Goal: Information Seeking & Learning: Learn about a topic

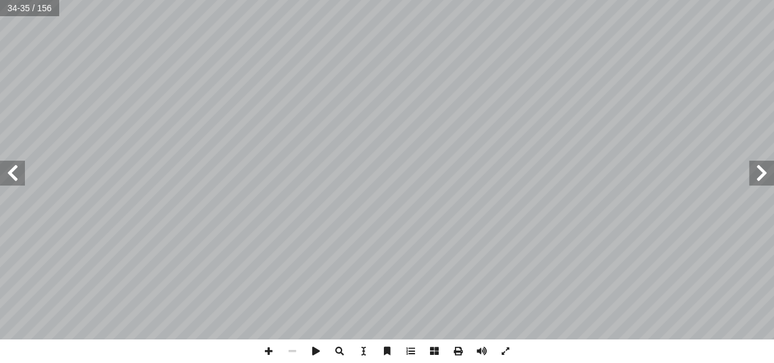
click at [757, 175] on span at bounding box center [761, 173] width 25 height 25
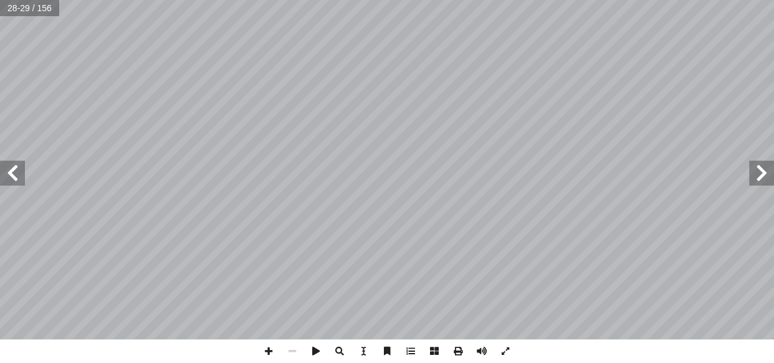
click at [757, 175] on span at bounding box center [761, 173] width 25 height 25
click at [764, 175] on span at bounding box center [761, 173] width 25 height 25
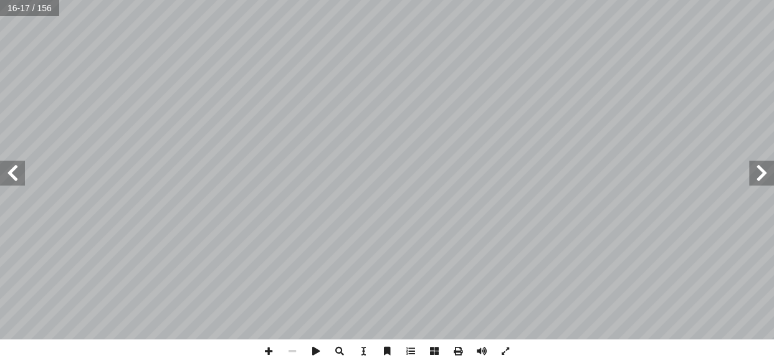
click at [764, 175] on span at bounding box center [761, 173] width 25 height 25
click at [24, 180] on span at bounding box center [12, 173] width 25 height 25
click at [262, 348] on span at bounding box center [269, 352] width 24 height 24
click at [749, 181] on span at bounding box center [761, 173] width 25 height 25
click at [286, 349] on span at bounding box center [293, 352] width 24 height 24
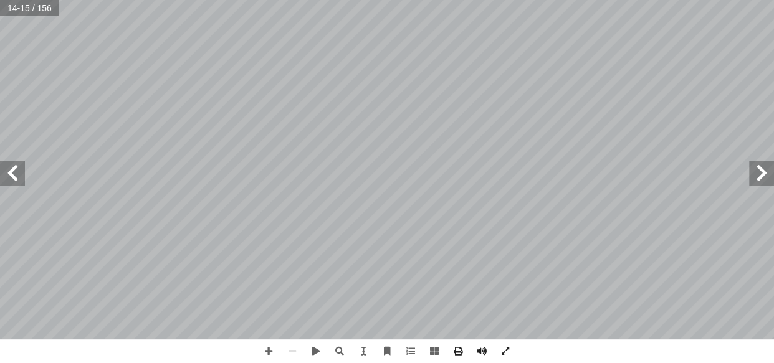
click at [4, 178] on span at bounding box center [12, 173] width 25 height 25
click at [267, 347] on span at bounding box center [269, 352] width 24 height 24
click at [766, 169] on span at bounding box center [761, 173] width 25 height 25
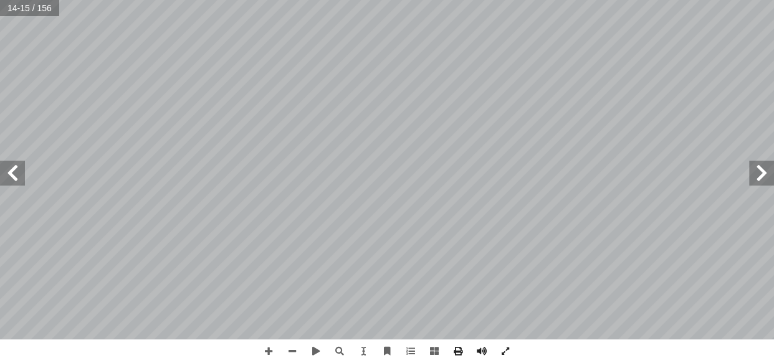
click at [766, 169] on span at bounding box center [761, 173] width 25 height 25
click at [6, 170] on span at bounding box center [12, 173] width 25 height 25
click at [10, 177] on span at bounding box center [12, 173] width 25 height 25
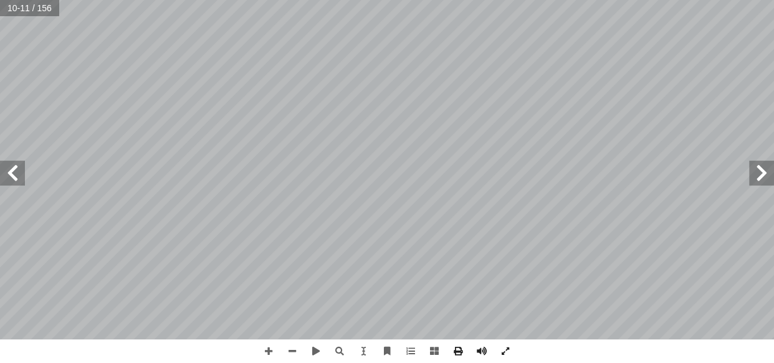
click at [10, 177] on span at bounding box center [12, 173] width 25 height 25
click at [11, 177] on span at bounding box center [12, 173] width 25 height 25
click at [285, 349] on span at bounding box center [293, 352] width 24 height 24
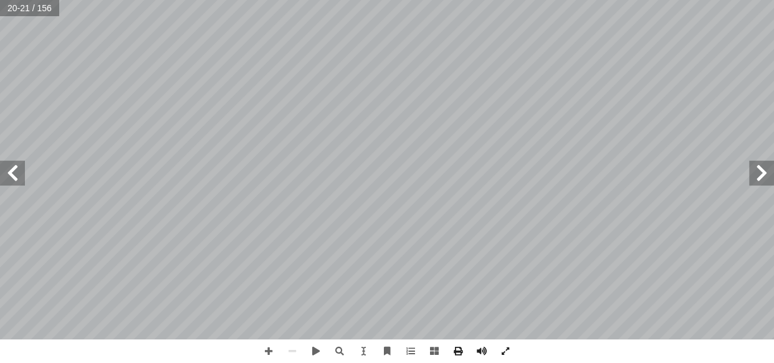
click at [769, 180] on span at bounding box center [761, 173] width 25 height 25
click at [271, 352] on span at bounding box center [269, 352] width 24 height 24
click at [769, 182] on span at bounding box center [761, 173] width 25 height 25
click at [293, 350] on span at bounding box center [293, 352] width 24 height 24
click at [763, 171] on span at bounding box center [761, 173] width 25 height 25
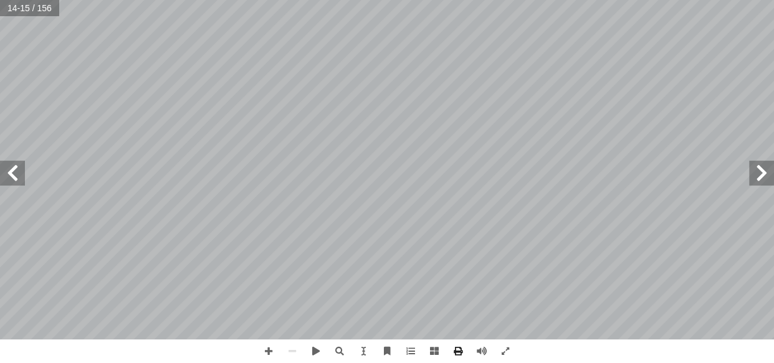
click at [763, 171] on span at bounding box center [761, 173] width 25 height 25
click at [15, 180] on span at bounding box center [12, 173] width 25 height 25
click at [267, 350] on span at bounding box center [269, 352] width 24 height 24
click at [771, 176] on span at bounding box center [761, 173] width 25 height 25
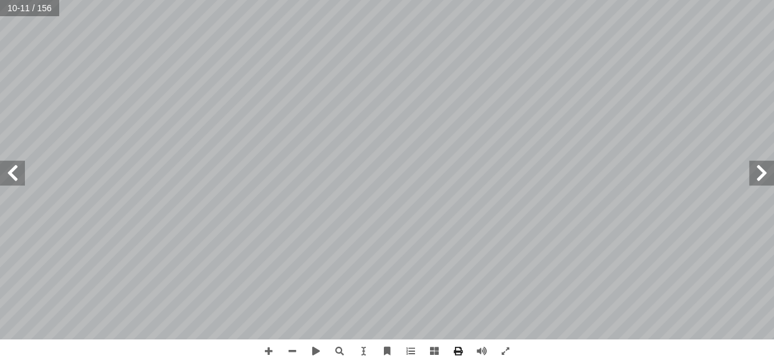
click at [762, 178] on span at bounding box center [761, 173] width 25 height 25
click at [294, 353] on span at bounding box center [293, 352] width 24 height 24
click at [267, 355] on span at bounding box center [269, 352] width 24 height 24
click at [7, 178] on span at bounding box center [12, 173] width 25 height 25
click at [21, 178] on span at bounding box center [12, 173] width 25 height 25
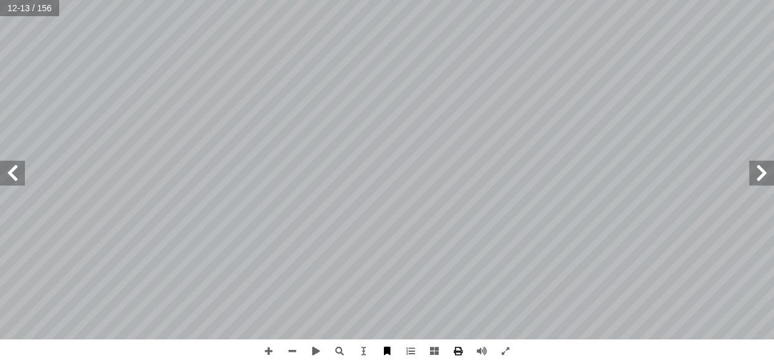
click at [383, 351] on div "٨ : ّ درجة حرارة الغلاف الجوي : ً ثانيا : ر، ونستنتج ِّ فك ُ ن ّ ونلاحظ الشكل، …" at bounding box center [387, 181] width 774 height 363
click at [405, 238] on div "٨ : ّ درجة حرارة الغلاف الجوي : ً ثانيا : ر، ونستنتج ِّ فك ُ ن ّ ونلاحظ الشكل، …" at bounding box center [387, 181] width 774 height 363
click at [8, 175] on span at bounding box center [12, 173] width 25 height 25
click at [12, 169] on span at bounding box center [12, 173] width 25 height 25
click at [771, 174] on span at bounding box center [761, 173] width 25 height 25
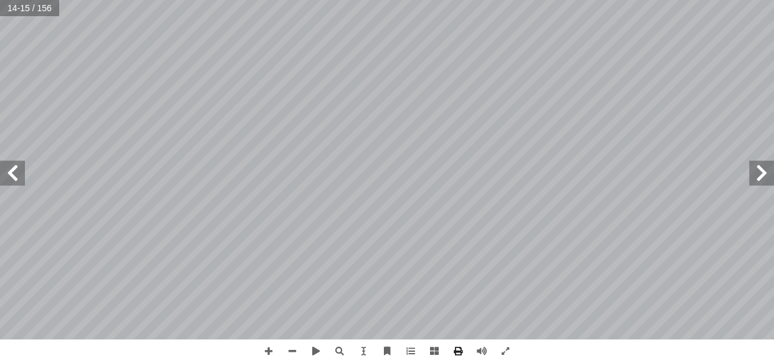
click at [610, 274] on div "١٠ رض: أ العوامل المؤثرة في اختلاف درجات الحرارة على سطح ال� تي: أ نقوم بم� ي� …" at bounding box center [387, 181] width 774 height 363
click at [766, 180] on span at bounding box center [761, 173] width 25 height 25
click at [666, 113] on html "الصفحة الرئيسية الصف الأول الصف الثاني الصف الثالث الصف الرابع الصف الخامس الصف…" at bounding box center [387, 56] width 774 height 113
click at [767, 168] on span at bounding box center [761, 173] width 25 height 25
click at [756, 170] on span at bounding box center [761, 173] width 25 height 25
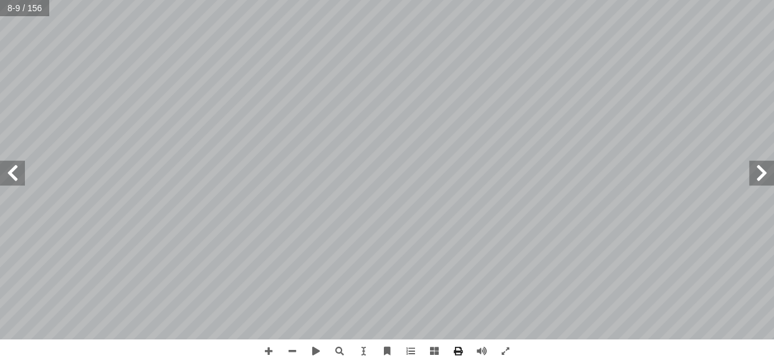
click at [21, 173] on span at bounding box center [12, 173] width 25 height 25
click at [16, 172] on span at bounding box center [12, 173] width 25 height 25
click at [12, 161] on span at bounding box center [12, 173] width 25 height 25
click at [20, 169] on span at bounding box center [12, 173] width 25 height 25
click at [19, 169] on span at bounding box center [12, 173] width 25 height 25
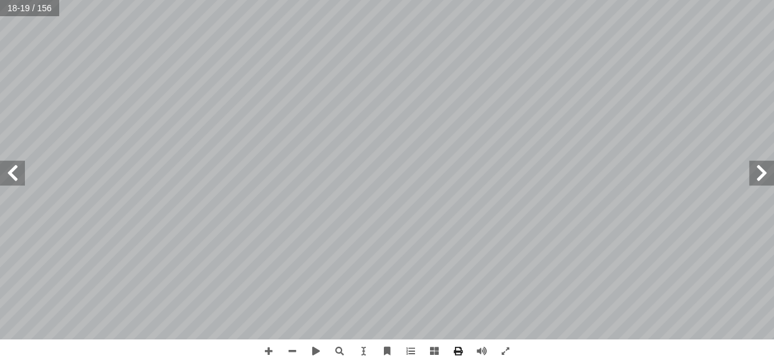
click at [755, 178] on span at bounding box center [761, 173] width 25 height 25
click at [18, 173] on span at bounding box center [12, 173] width 25 height 25
click at [10, 175] on span at bounding box center [12, 173] width 25 height 25
click at [761, 170] on span at bounding box center [761, 173] width 25 height 25
click at [758, 176] on span at bounding box center [761, 173] width 25 height 25
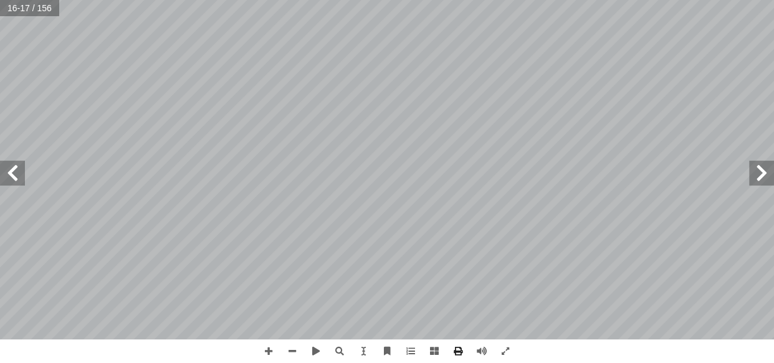
click at [14, 184] on span at bounding box center [12, 173] width 25 height 25
click at [767, 173] on span at bounding box center [761, 173] width 25 height 25
click at [17, 175] on span at bounding box center [12, 173] width 25 height 25
click at [16, 174] on span at bounding box center [12, 173] width 25 height 25
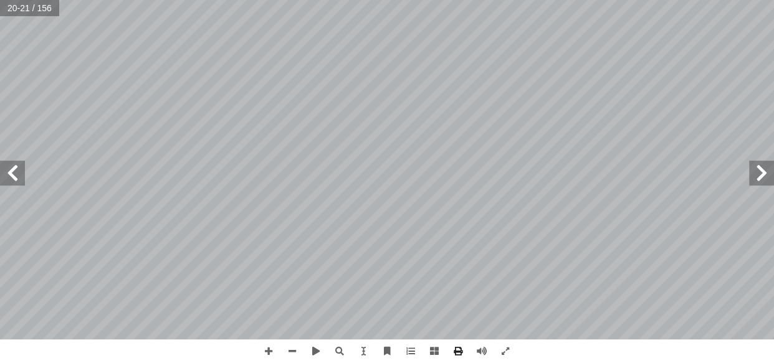
click at [16, 174] on span at bounding box center [12, 173] width 25 height 25
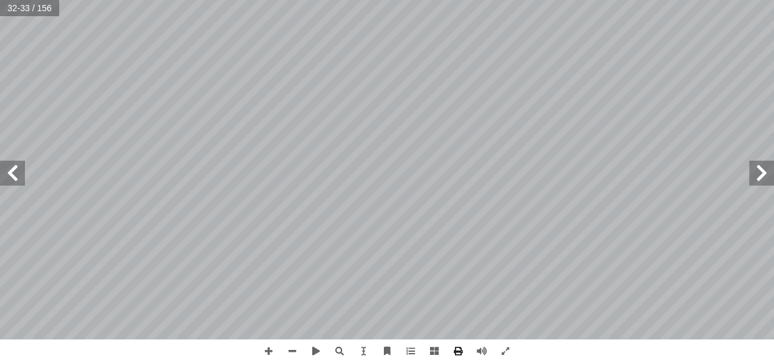
click at [16, 174] on span at bounding box center [12, 173] width 25 height 25
click at [291, 353] on span at bounding box center [293, 352] width 24 height 24
click at [7, 178] on span at bounding box center [12, 173] width 25 height 25
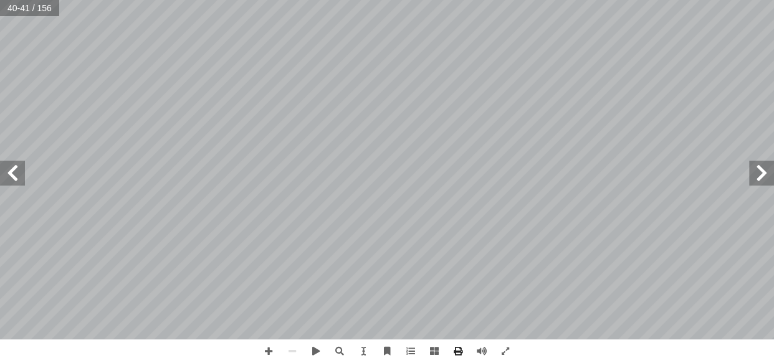
click at [757, 176] on span at bounding box center [761, 173] width 25 height 25
click at [755, 179] on span at bounding box center [761, 173] width 25 height 25
click at [264, 347] on span at bounding box center [269, 352] width 24 height 24
click at [18, 175] on span at bounding box center [12, 173] width 25 height 25
click at [16, 175] on span at bounding box center [12, 173] width 25 height 25
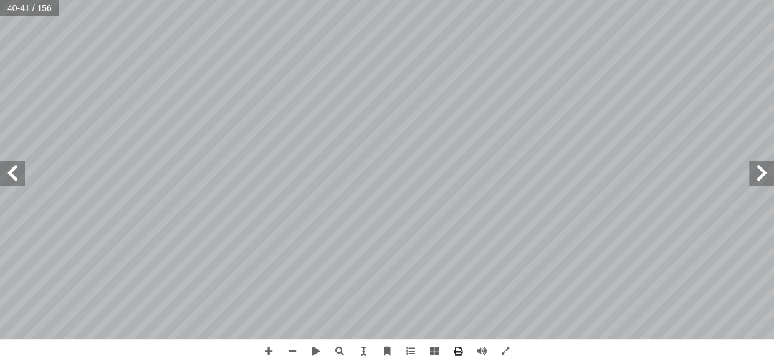
click at [762, 168] on span at bounding box center [761, 173] width 25 height 25
click at [754, 162] on span at bounding box center [761, 173] width 25 height 25
click at [771, 173] on span at bounding box center [761, 173] width 25 height 25
click at [769, 175] on span at bounding box center [761, 173] width 25 height 25
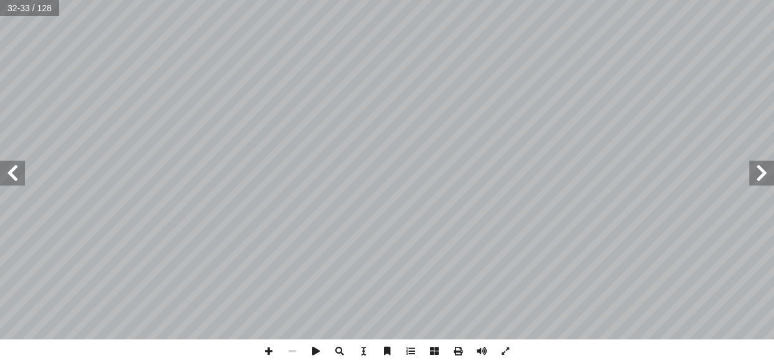
click at [769, 175] on span at bounding box center [761, 173] width 25 height 25
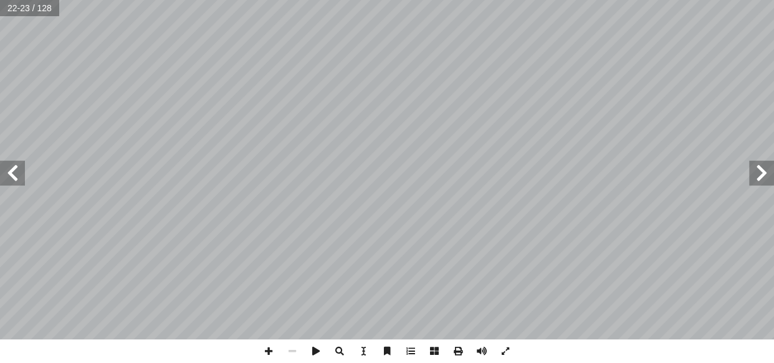
click at [769, 175] on span at bounding box center [761, 173] width 25 height 25
click at [271, 346] on span at bounding box center [269, 352] width 24 height 24
click at [15, 165] on span at bounding box center [12, 173] width 25 height 25
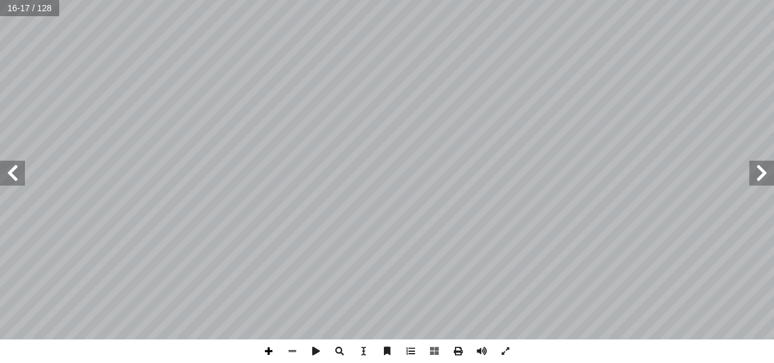
click at [271, 348] on span at bounding box center [269, 352] width 24 height 24
click at [290, 346] on span at bounding box center [293, 352] width 24 height 24
click at [16, 168] on span at bounding box center [12, 173] width 25 height 25
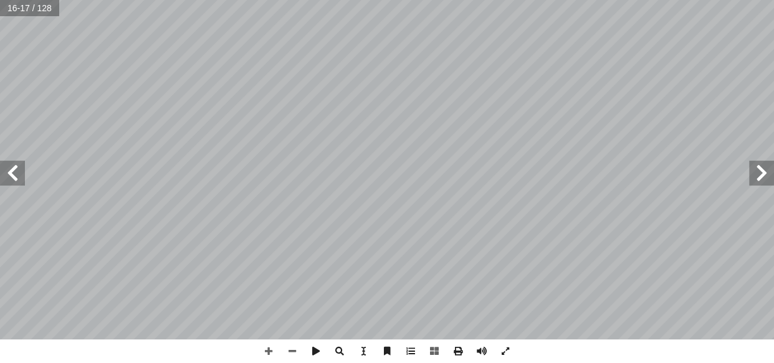
click at [16, 168] on span at bounding box center [12, 173] width 25 height 25
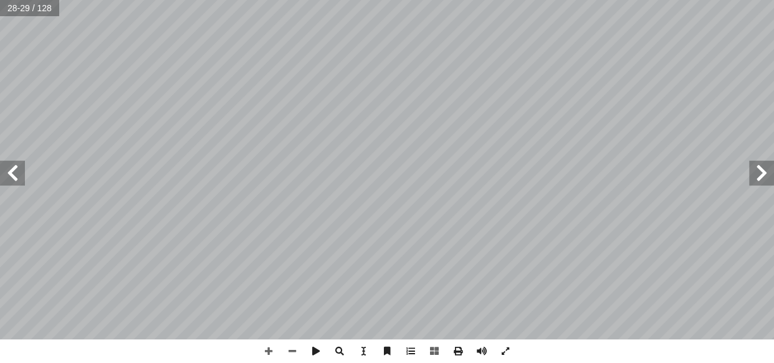
click at [16, 168] on span at bounding box center [12, 173] width 25 height 25
click at [267, 351] on span at bounding box center [269, 352] width 24 height 24
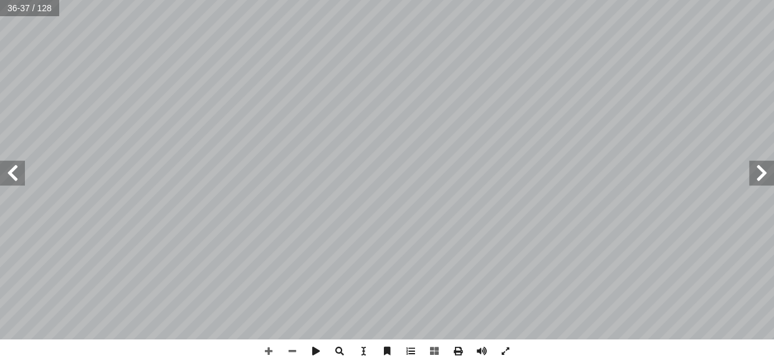
click at [12, 175] on span at bounding box center [12, 173] width 25 height 25
click at [14, 173] on span at bounding box center [12, 173] width 25 height 25
click at [7, 181] on span at bounding box center [12, 173] width 25 height 25
click at [12, 175] on span at bounding box center [12, 173] width 25 height 25
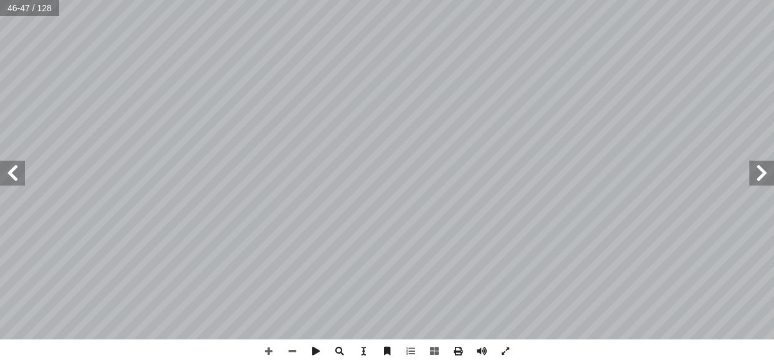
click at [765, 178] on span at bounding box center [761, 173] width 25 height 25
